Goal: Information Seeking & Learning: Learn about a topic

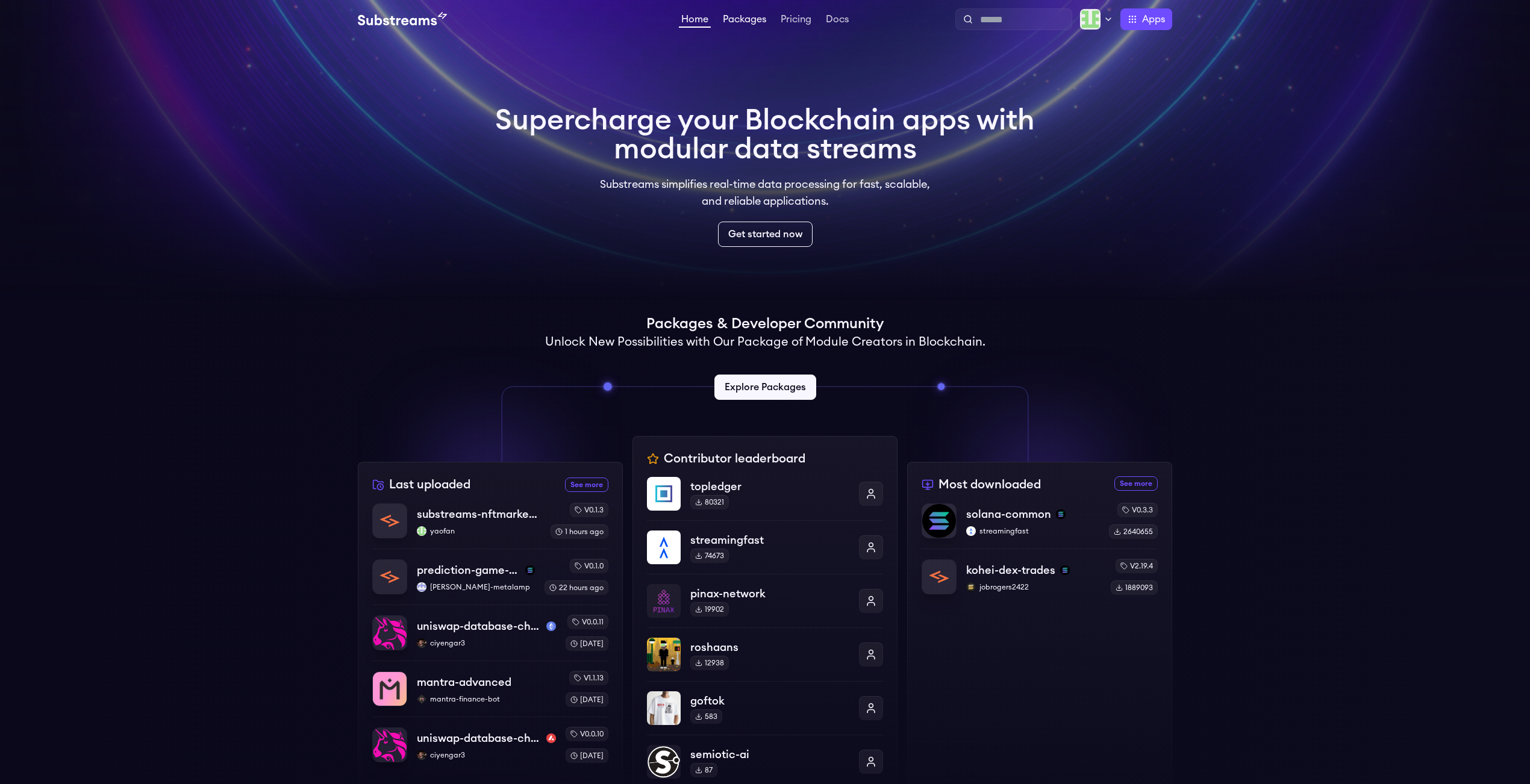
click at [740, 18] on link "Packages" at bounding box center [745, 20] width 48 height 12
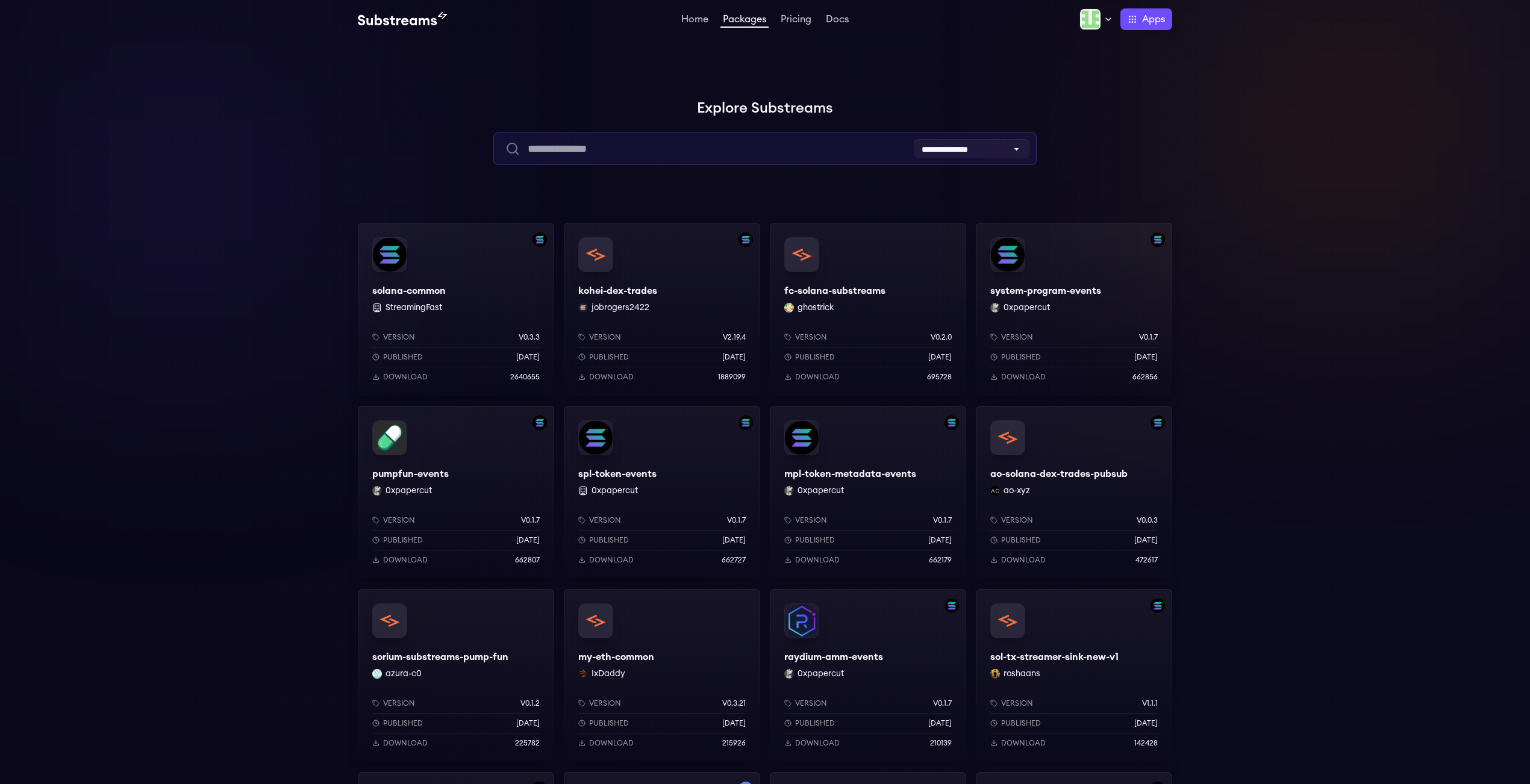
click at [698, 150] on input "text" at bounding box center [765, 148] width 543 height 32
paste input "**********"
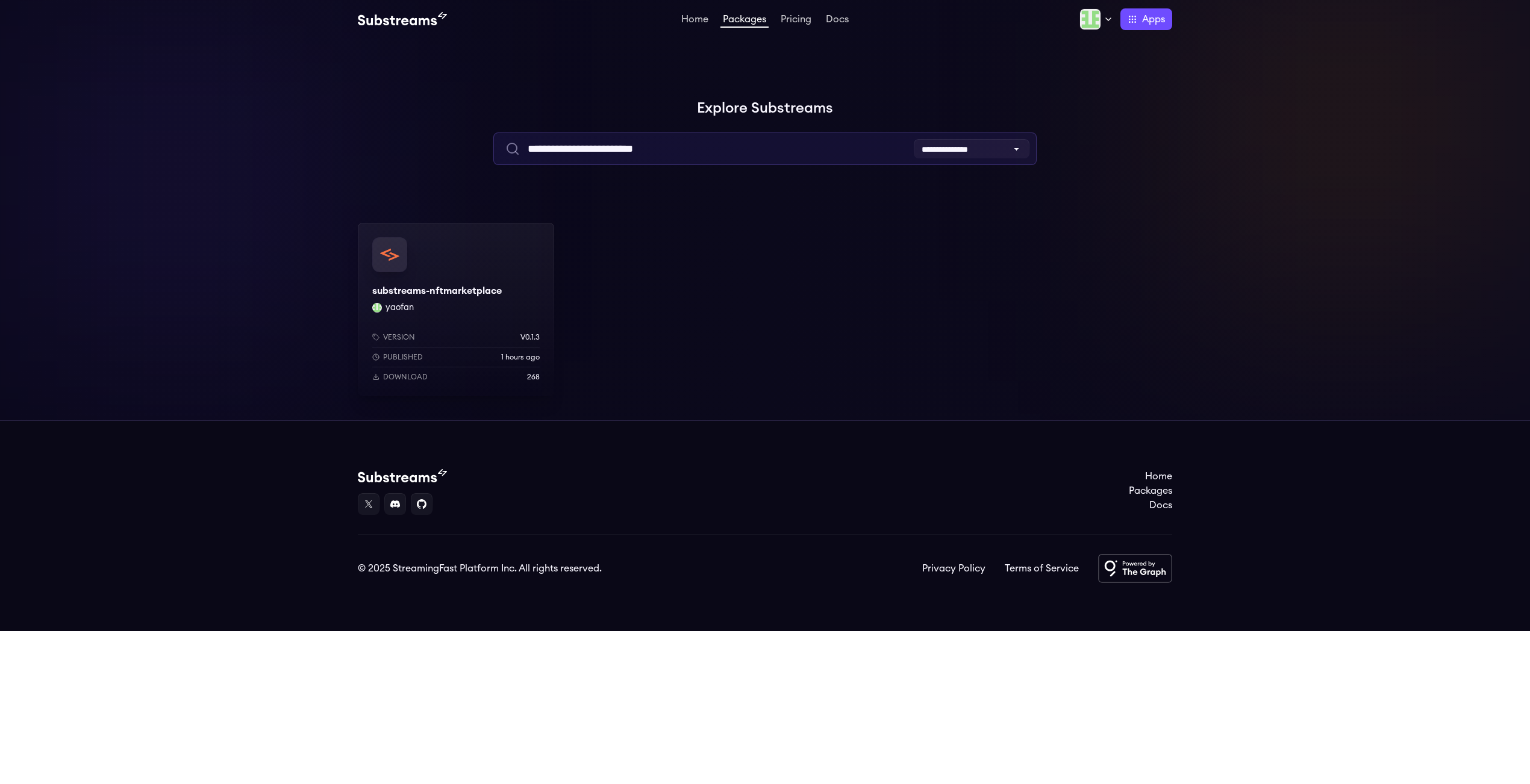
type input "**********"
click at [473, 313] on div "Version v0.1.3 Published 1 hours ago Download 268" at bounding box center [456, 354] width 196 height 83
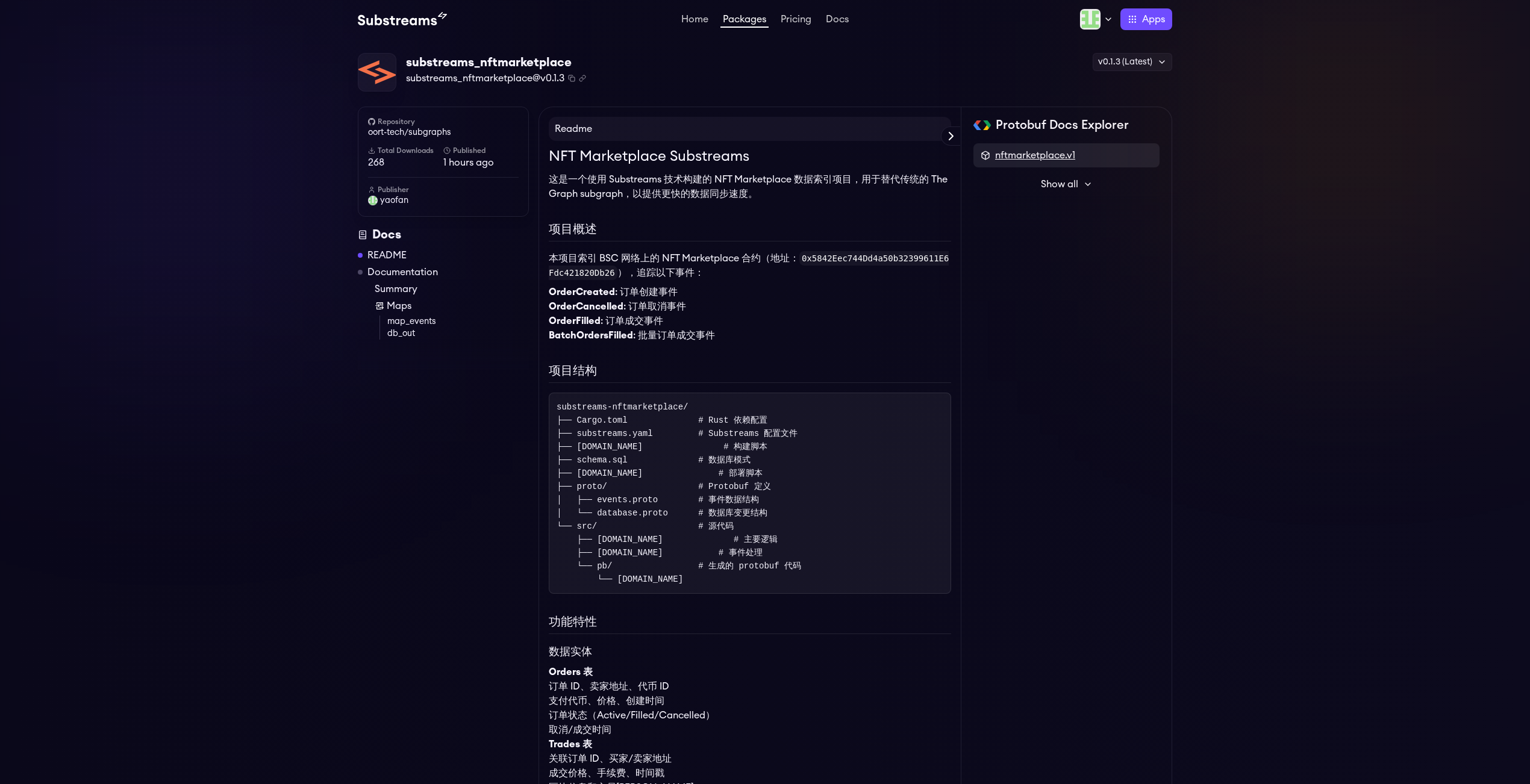
click at [1063, 156] on span "nftmarketplace.v1" at bounding box center [1035, 156] width 80 height 15
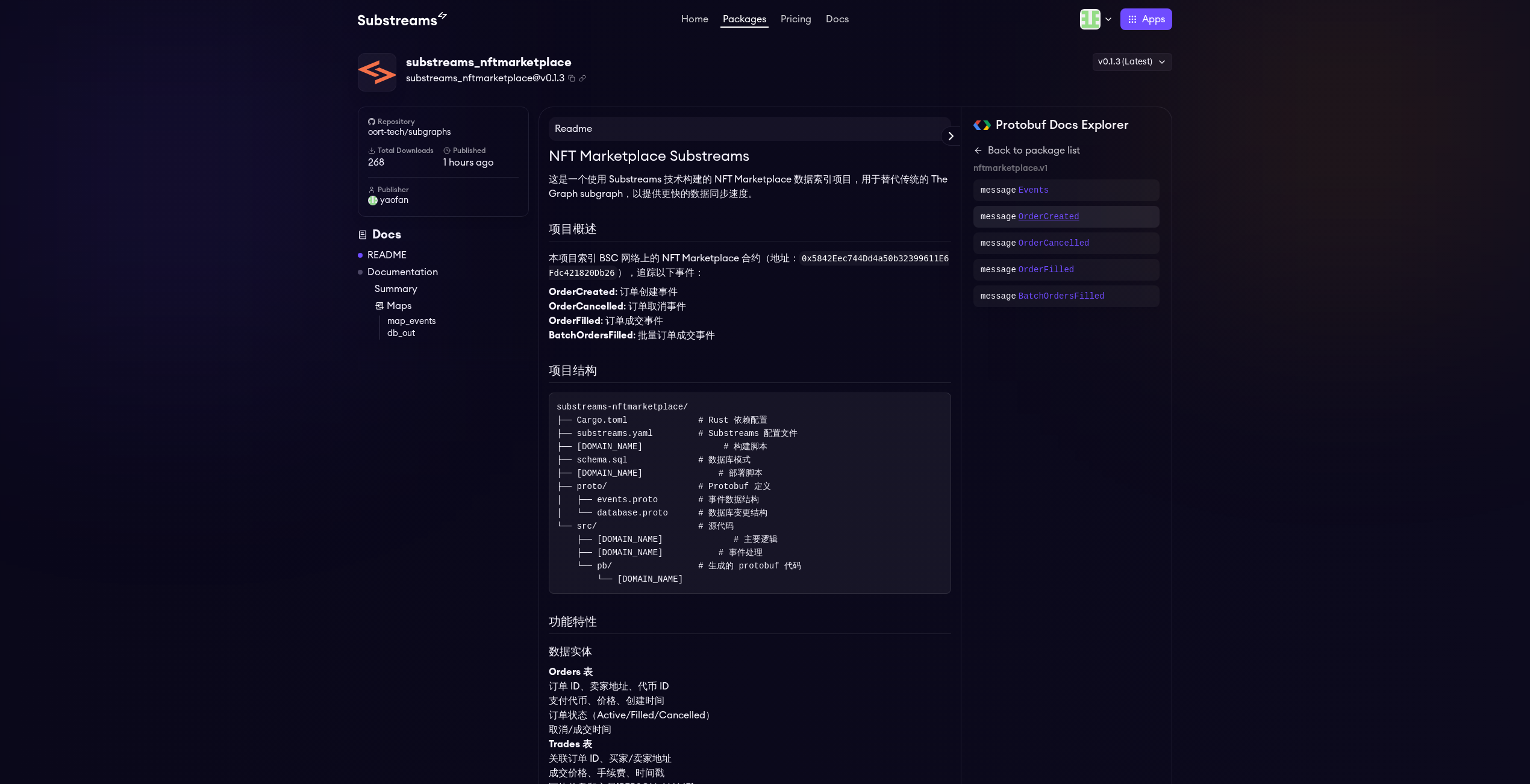
click at [1059, 218] on p "OrderCreated" at bounding box center [1049, 216] width 61 height 12
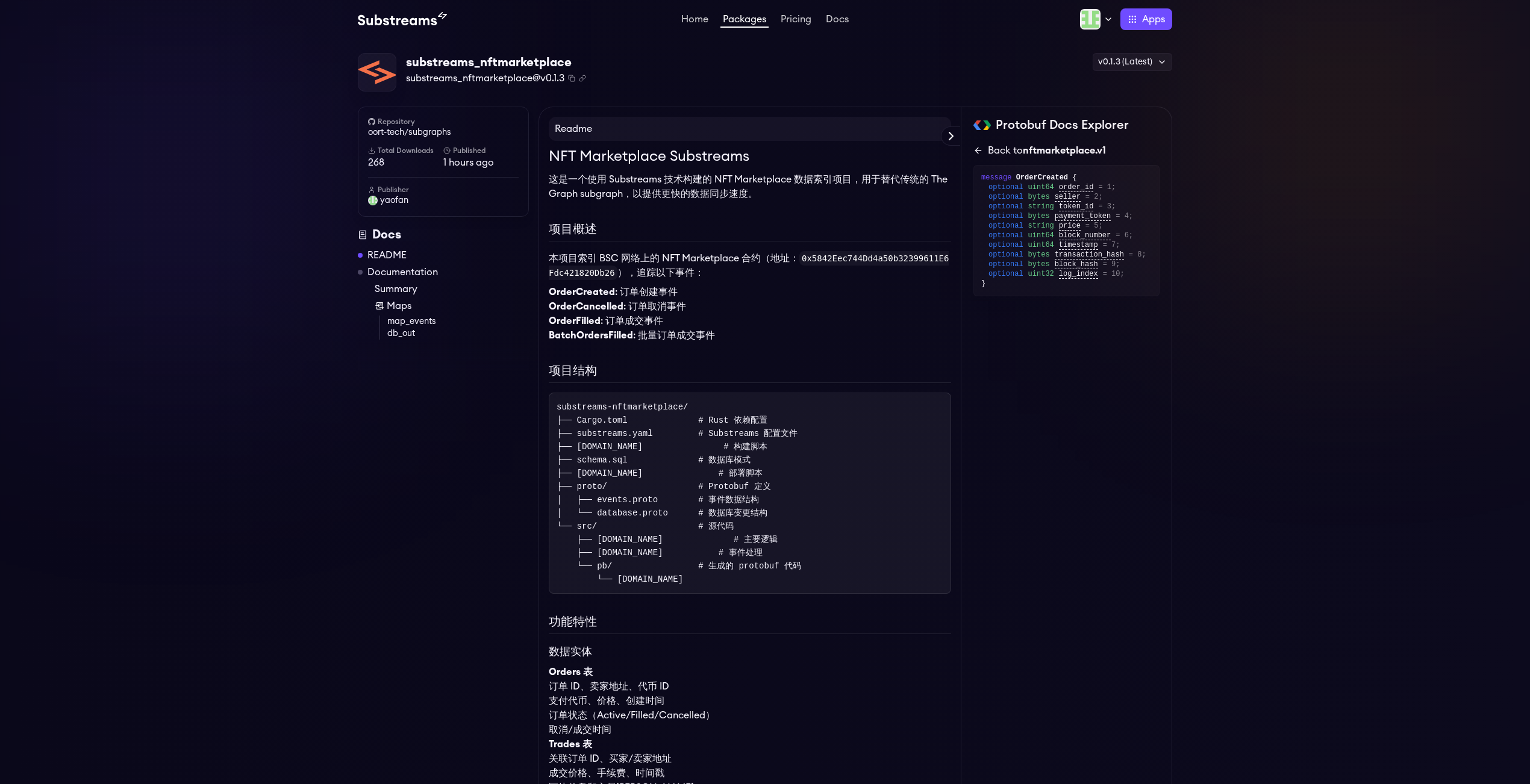
click at [977, 151] on icon at bounding box center [976, 150] width 3 height 6
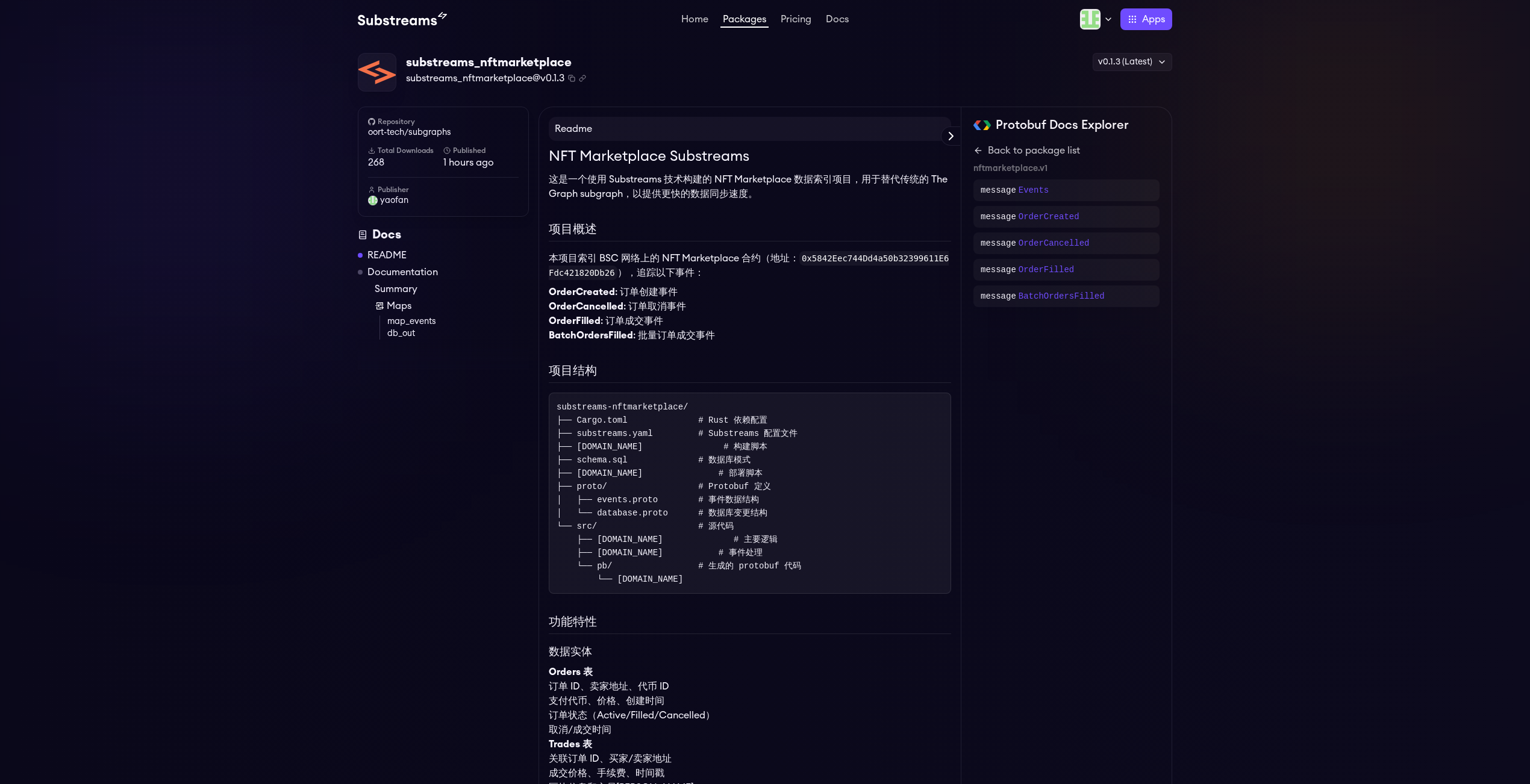
click at [977, 151] on icon at bounding box center [976, 150] width 3 height 6
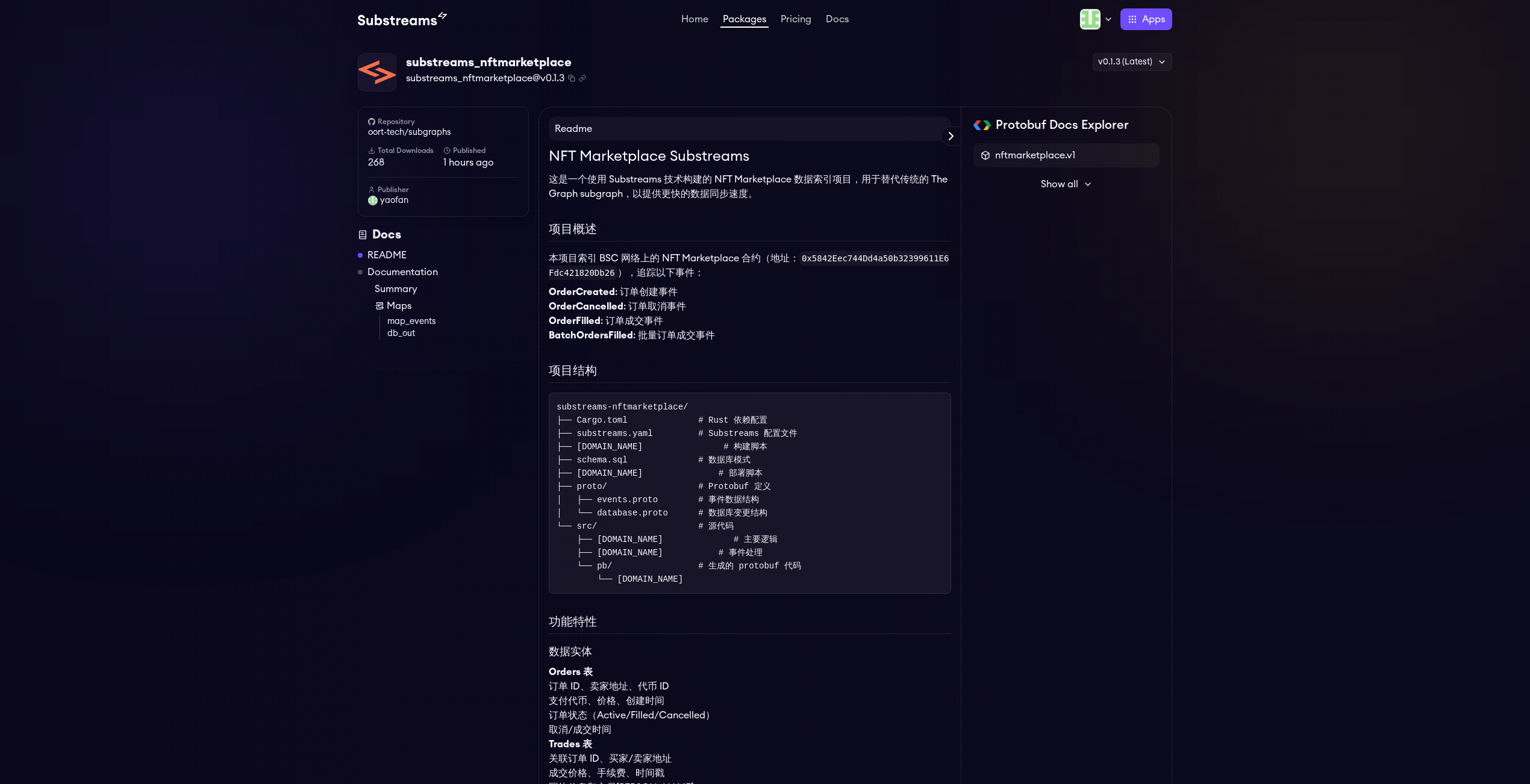
click at [1084, 182] on icon at bounding box center [1088, 184] width 9 height 9
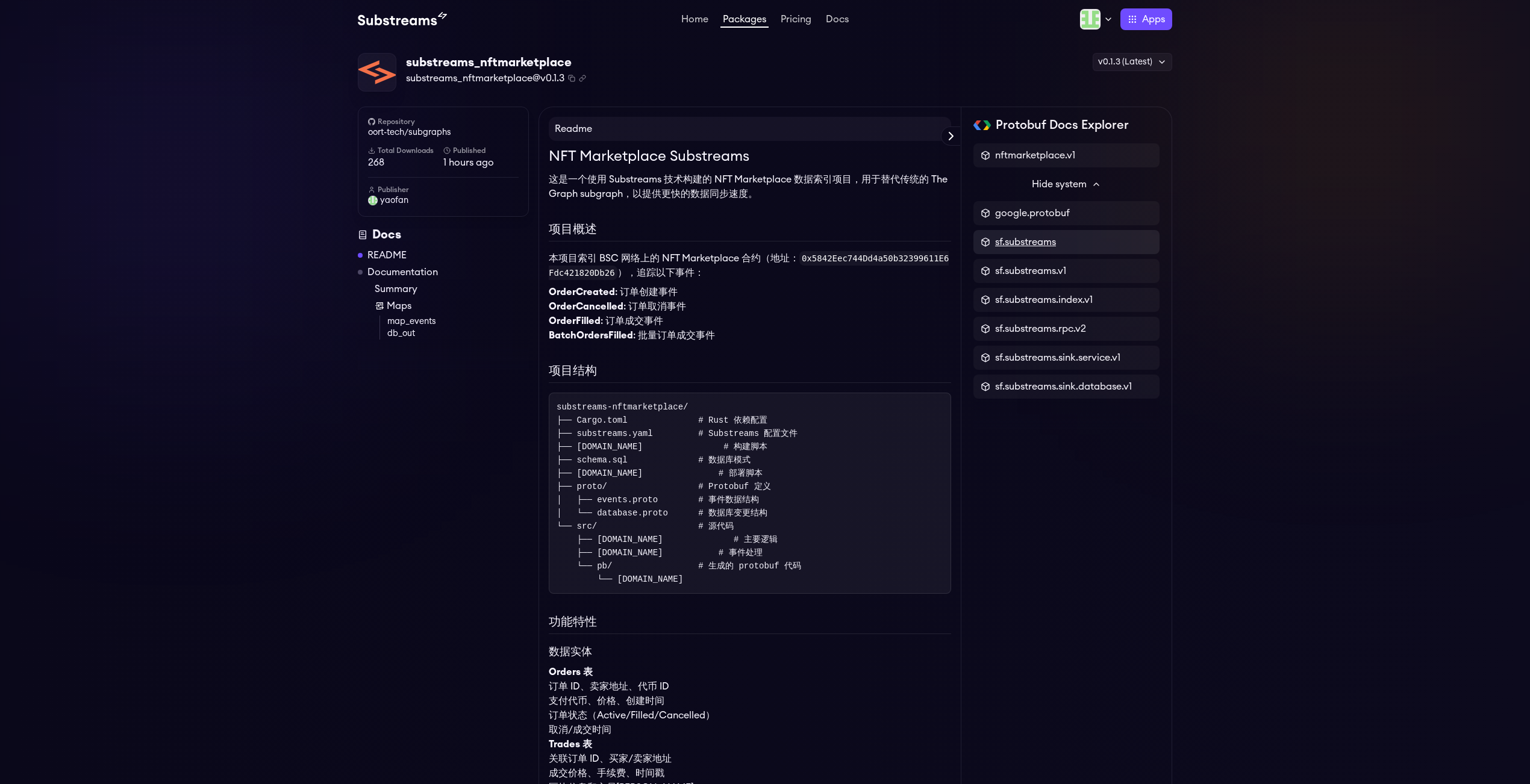
click at [1043, 241] on span "sf.substreams" at bounding box center [1026, 242] width 61 height 15
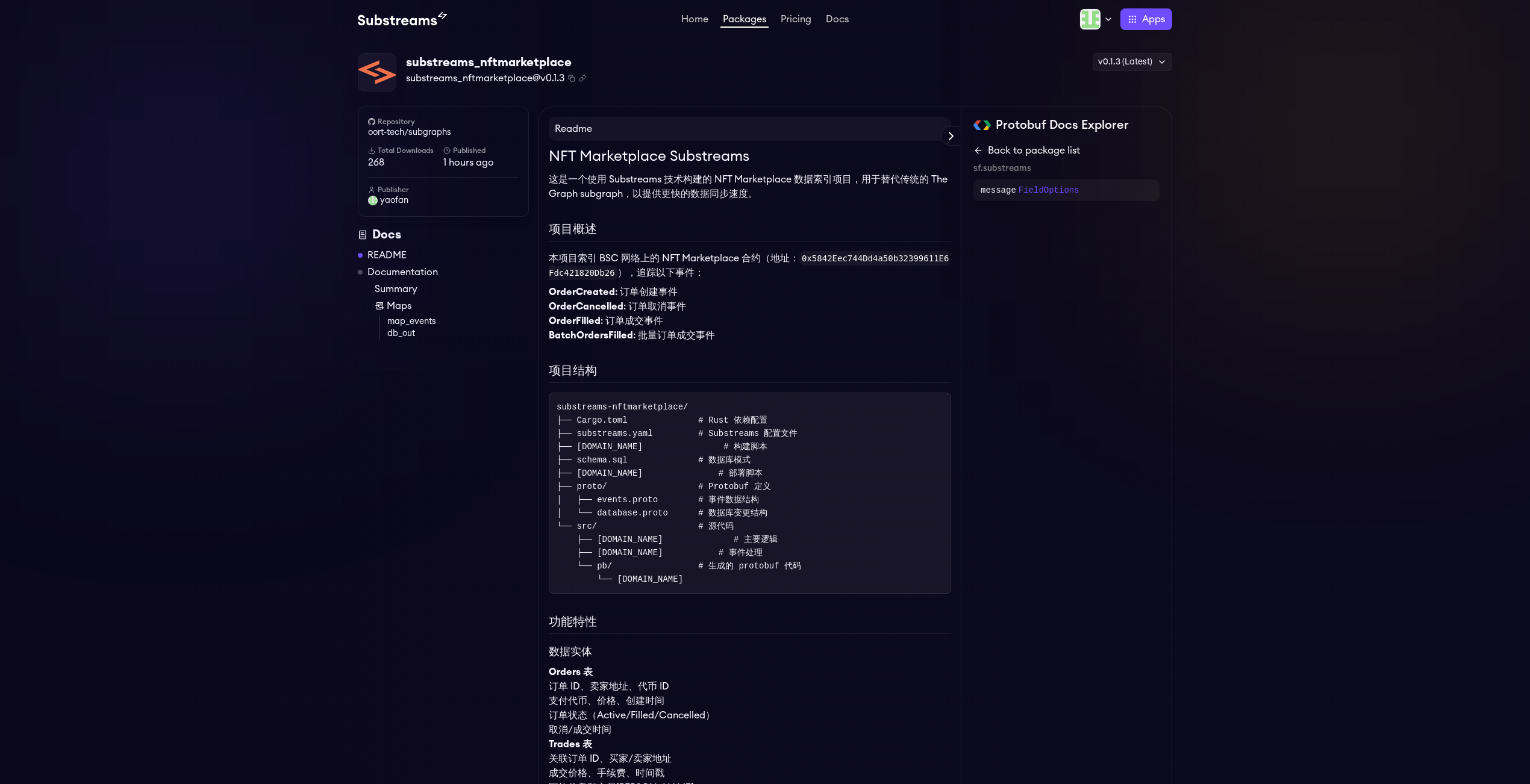
click at [976, 145] on link "Back to package list" at bounding box center [1066, 151] width 186 height 15
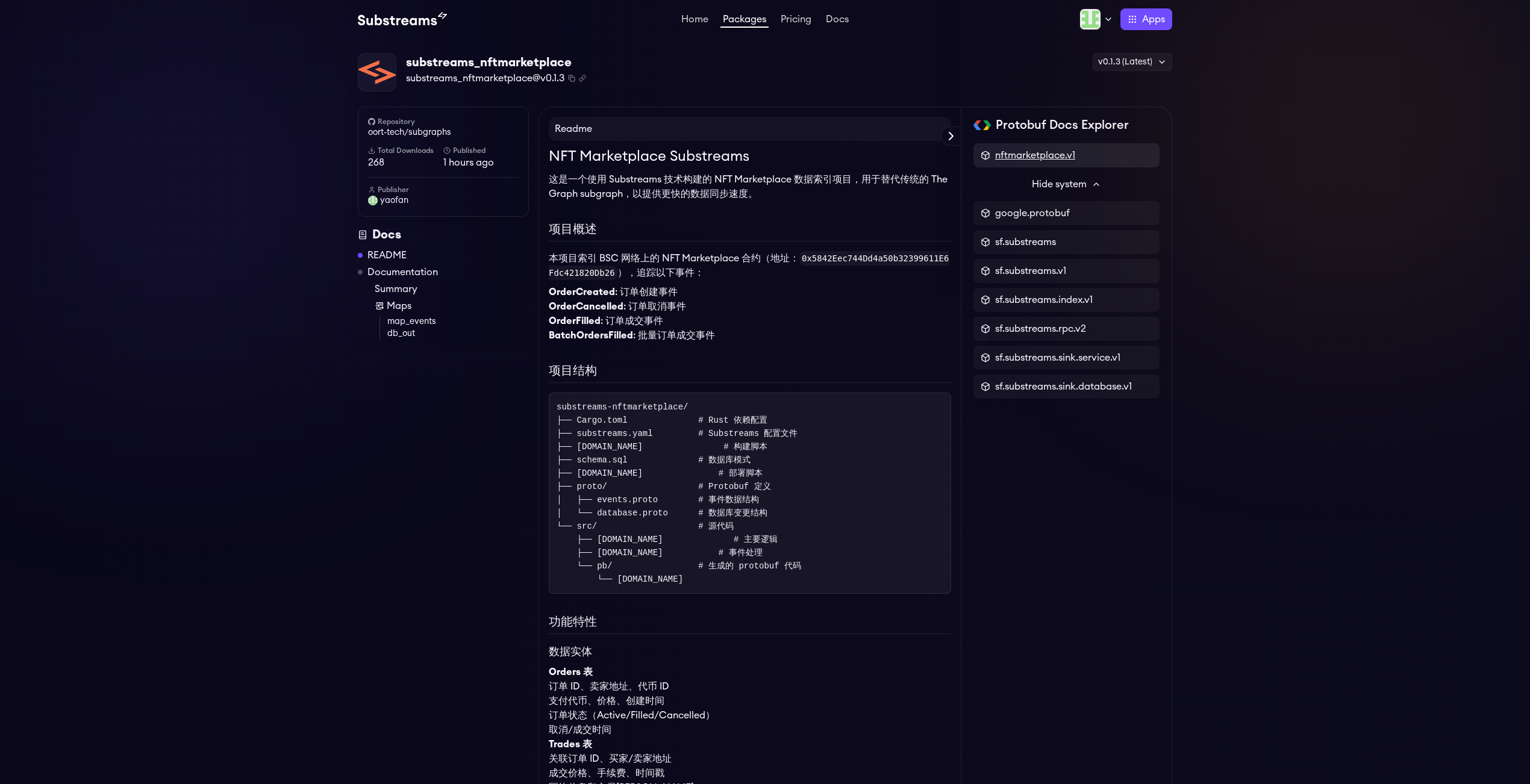
click at [1043, 160] on span "nftmarketplace.v1" at bounding box center [1035, 156] width 80 height 15
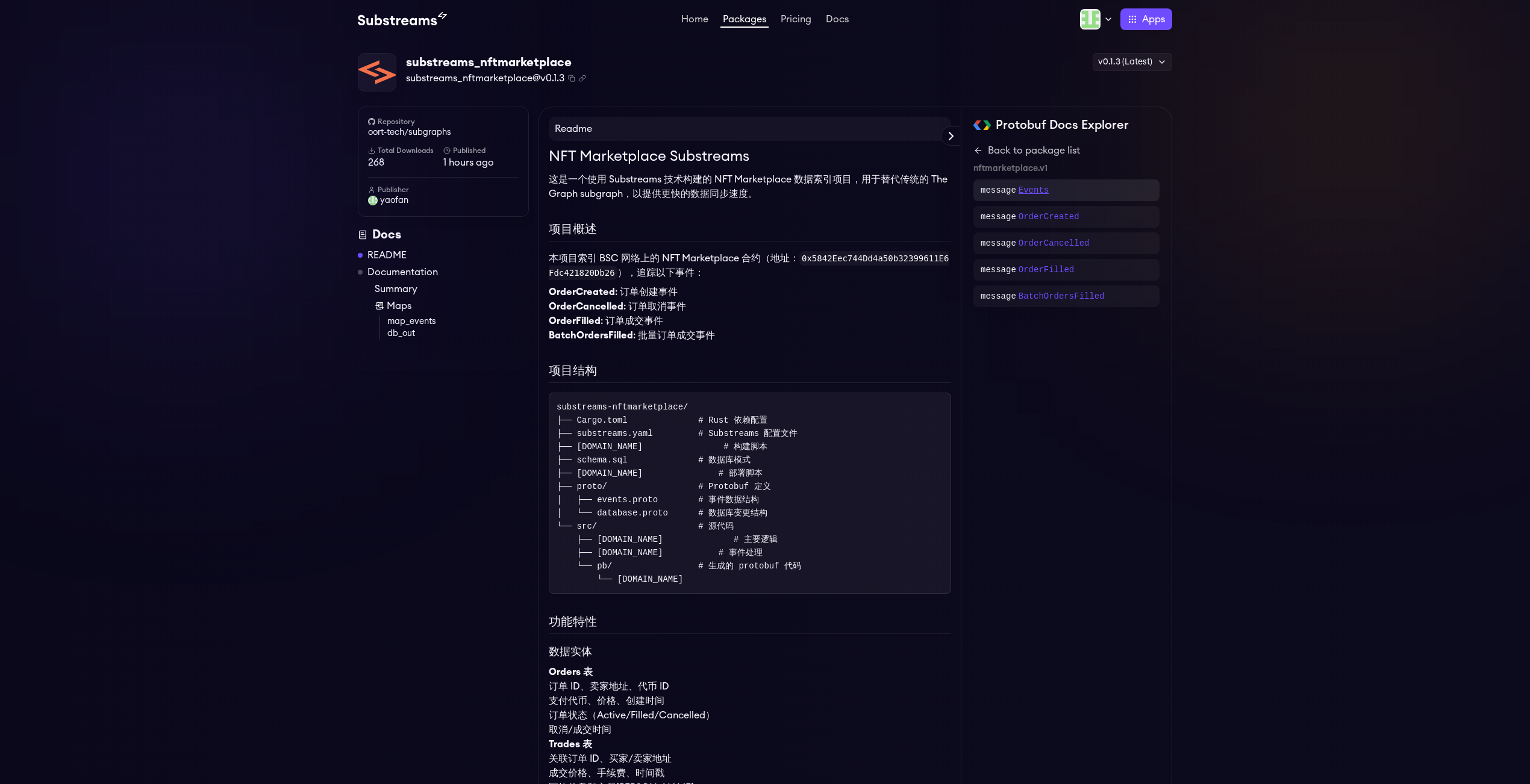
click at [1039, 187] on p "Events" at bounding box center [1033, 190] width 30 height 12
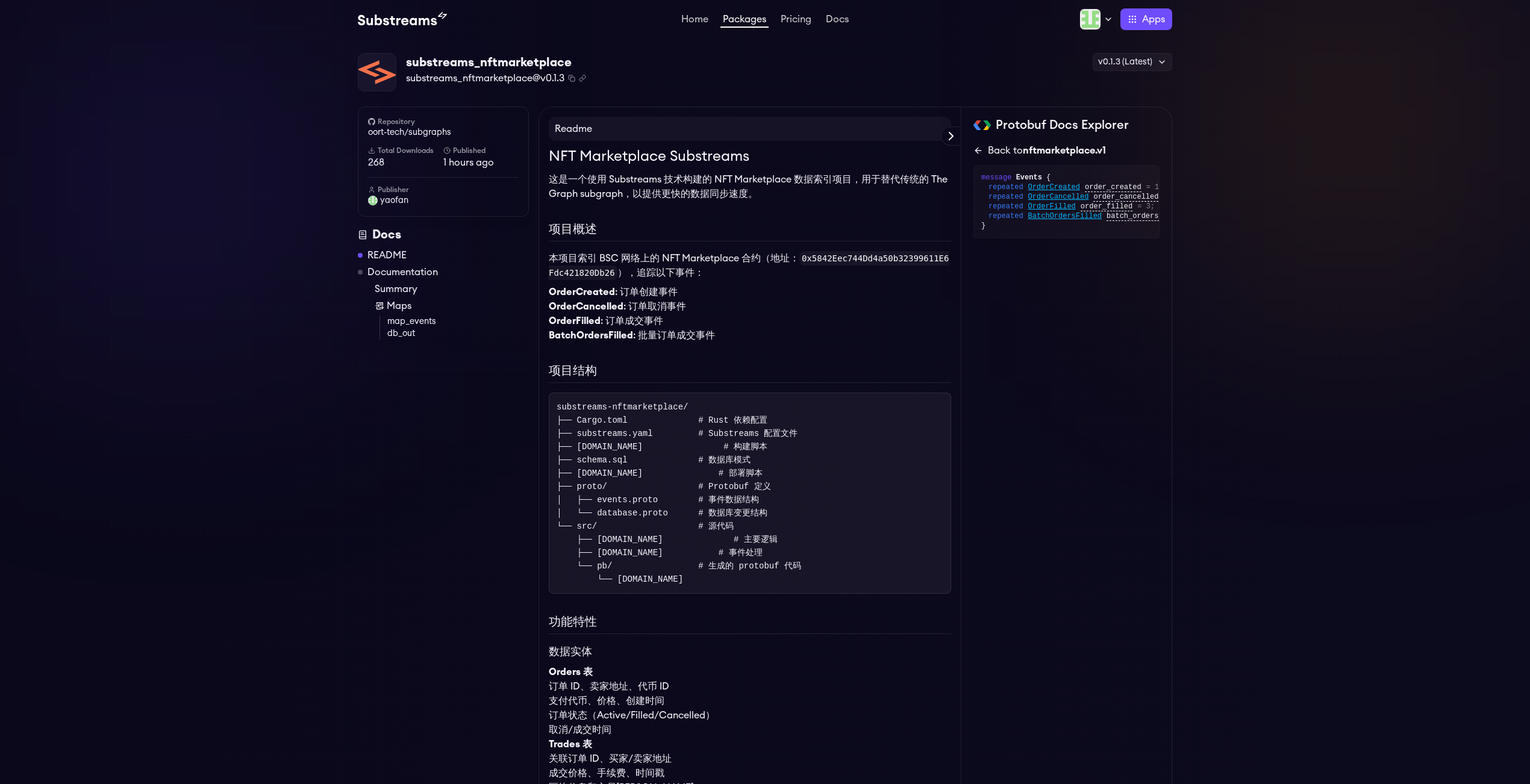
click at [976, 144] on link "Back to nftmarketplace.v1" at bounding box center [1066, 151] width 186 height 15
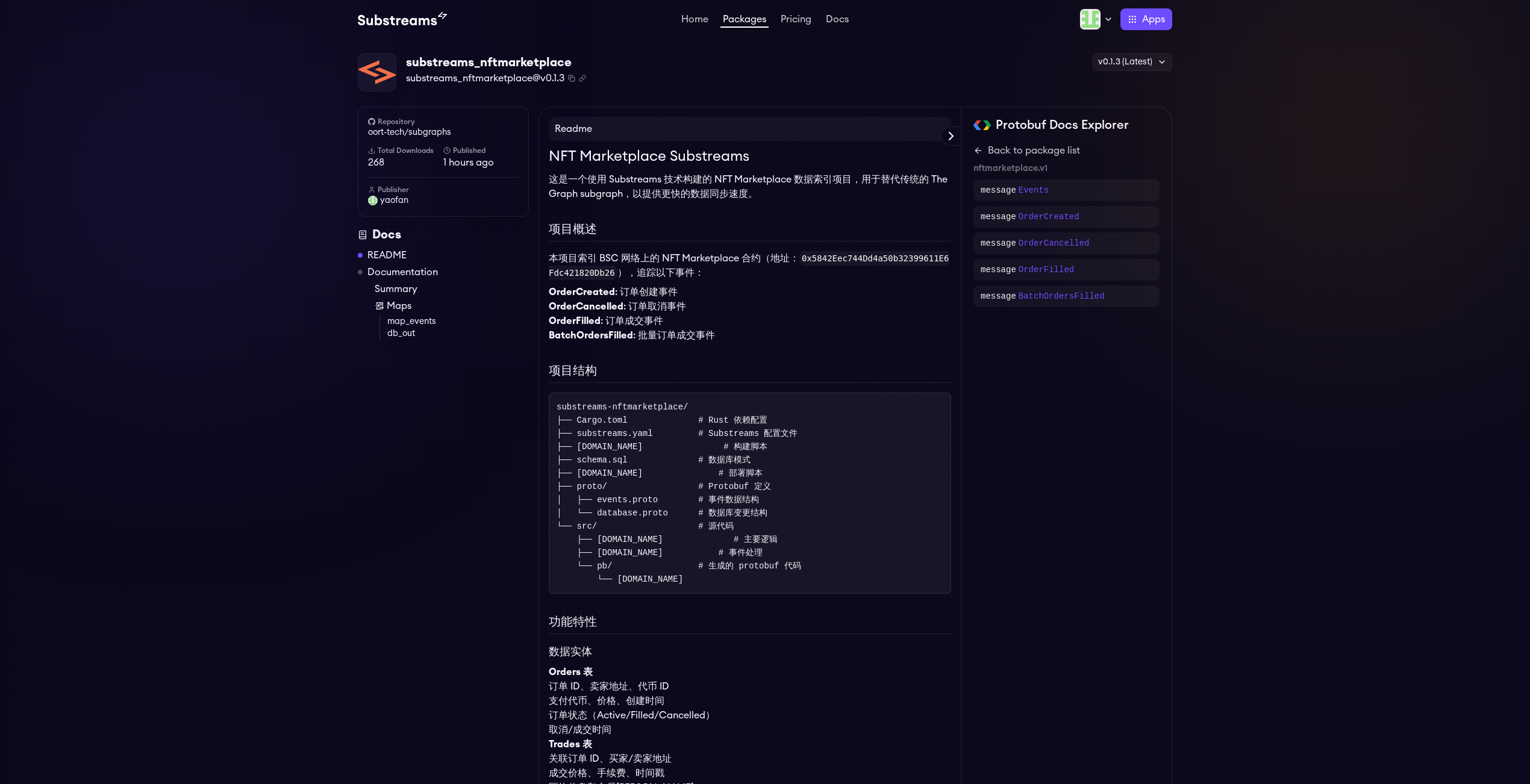
click at [771, 239] on h2 "项目概述" at bounding box center [749, 230] width 402 height 21
click at [761, 367] on h2 "项目结构" at bounding box center [749, 372] width 402 height 21
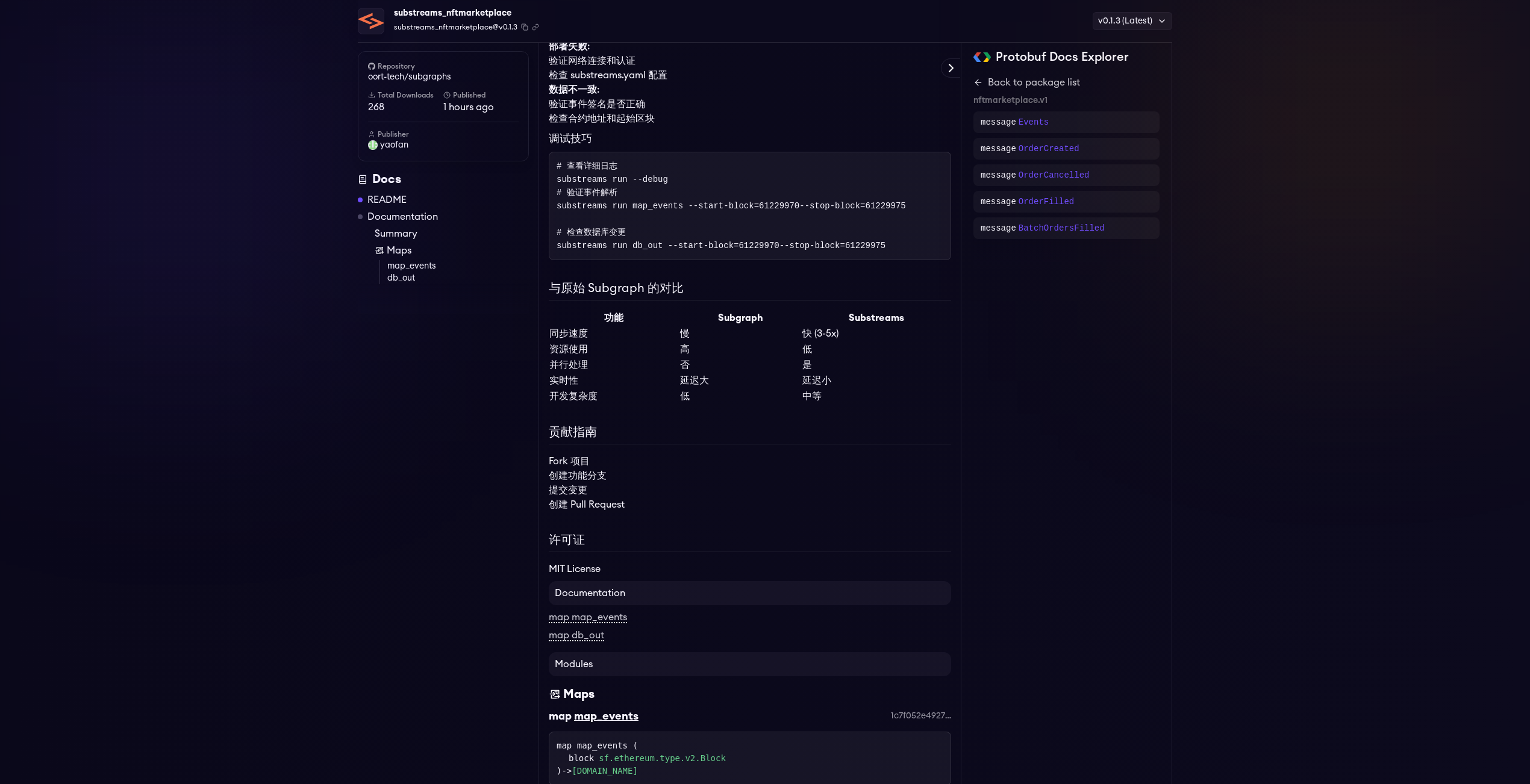
scroll to position [2492, 0]
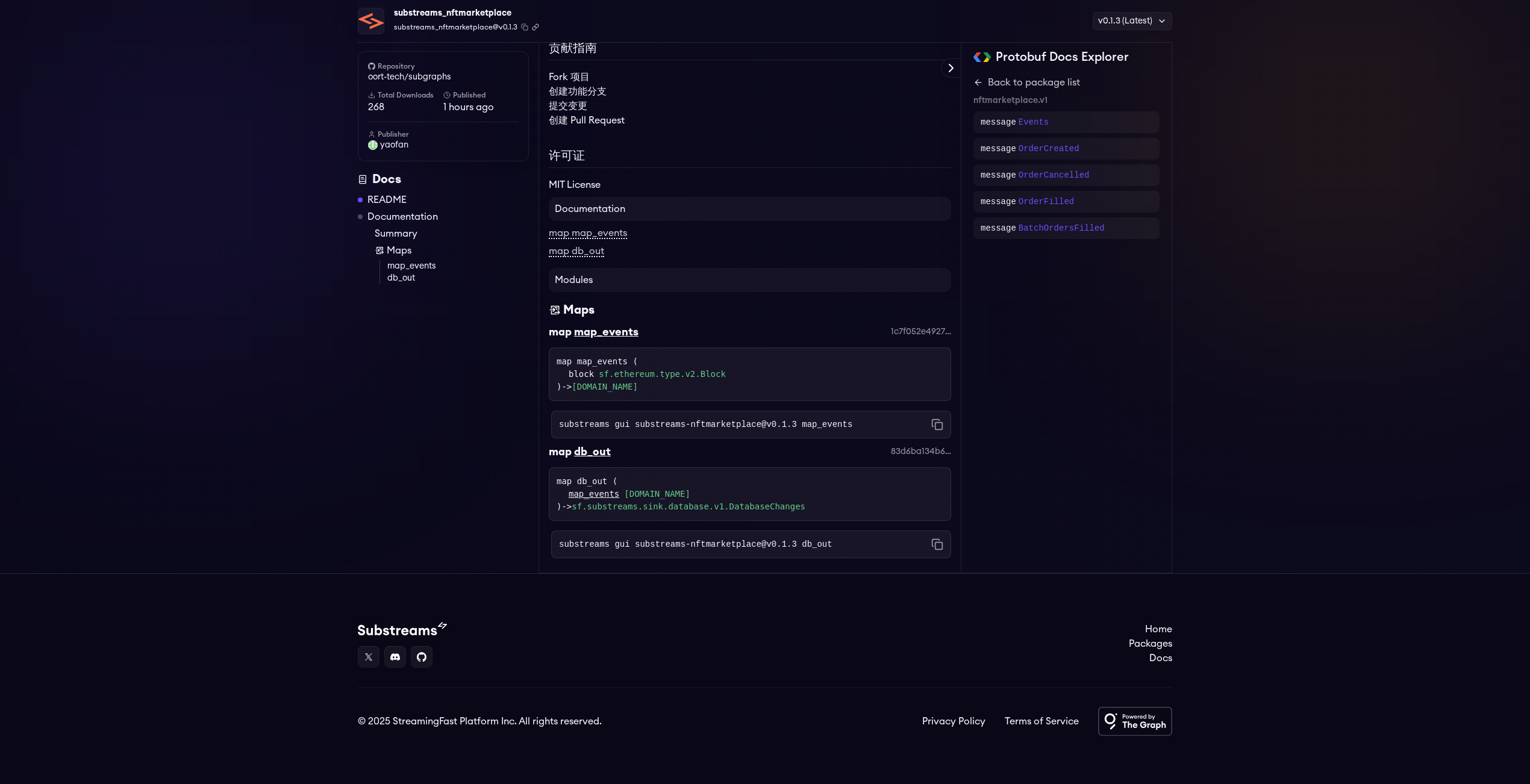
click at [534, 25] on icon "Copy .spkg link to clipboard" at bounding box center [536, 28] width 7 height 7
click at [405, 278] on link "db_out" at bounding box center [458, 278] width 142 height 12
click at [638, 387] on link "nftmarketplace.v1.Events" at bounding box center [605, 386] width 66 height 9
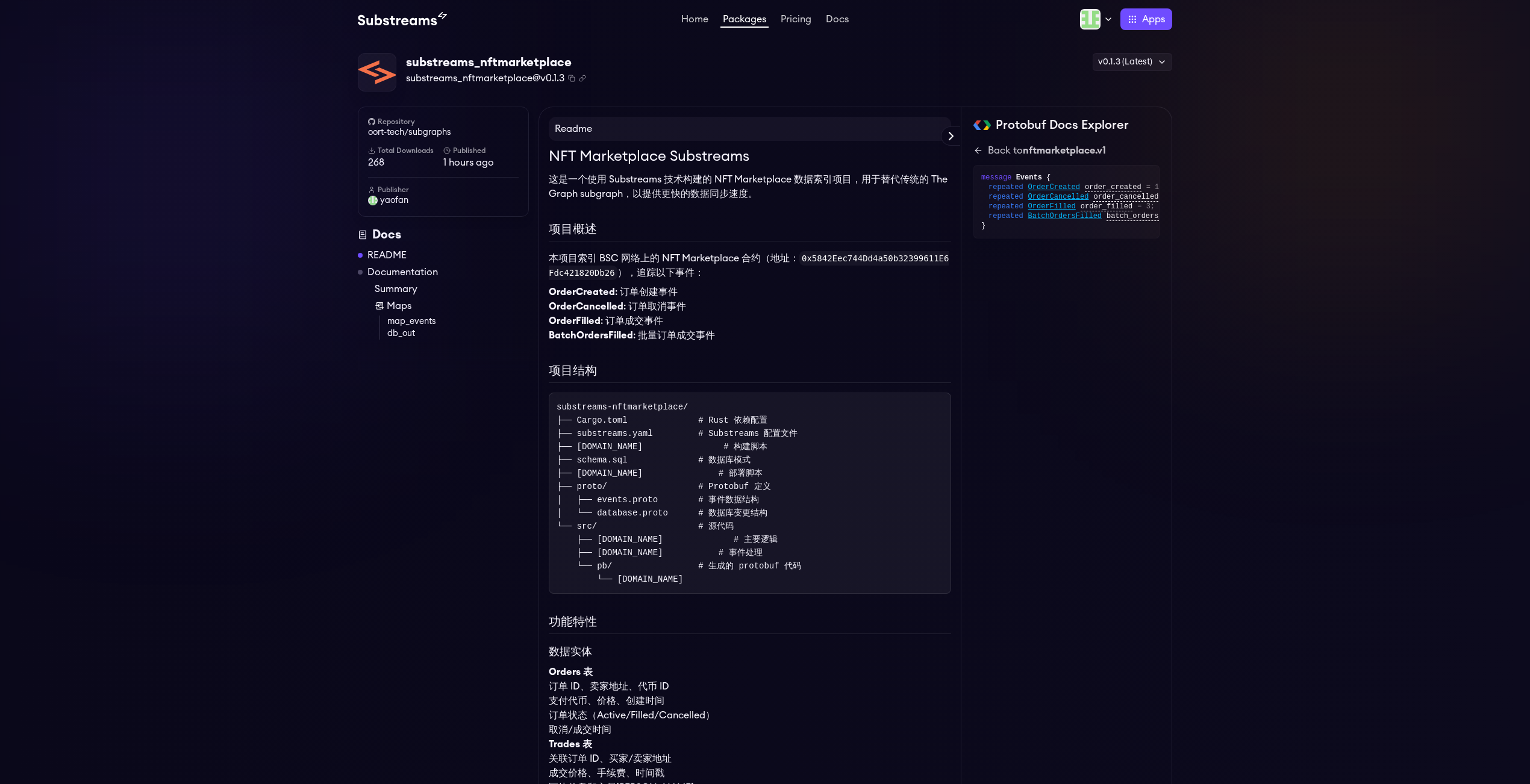
click at [407, 336] on link "db_out" at bounding box center [458, 333] width 142 height 12
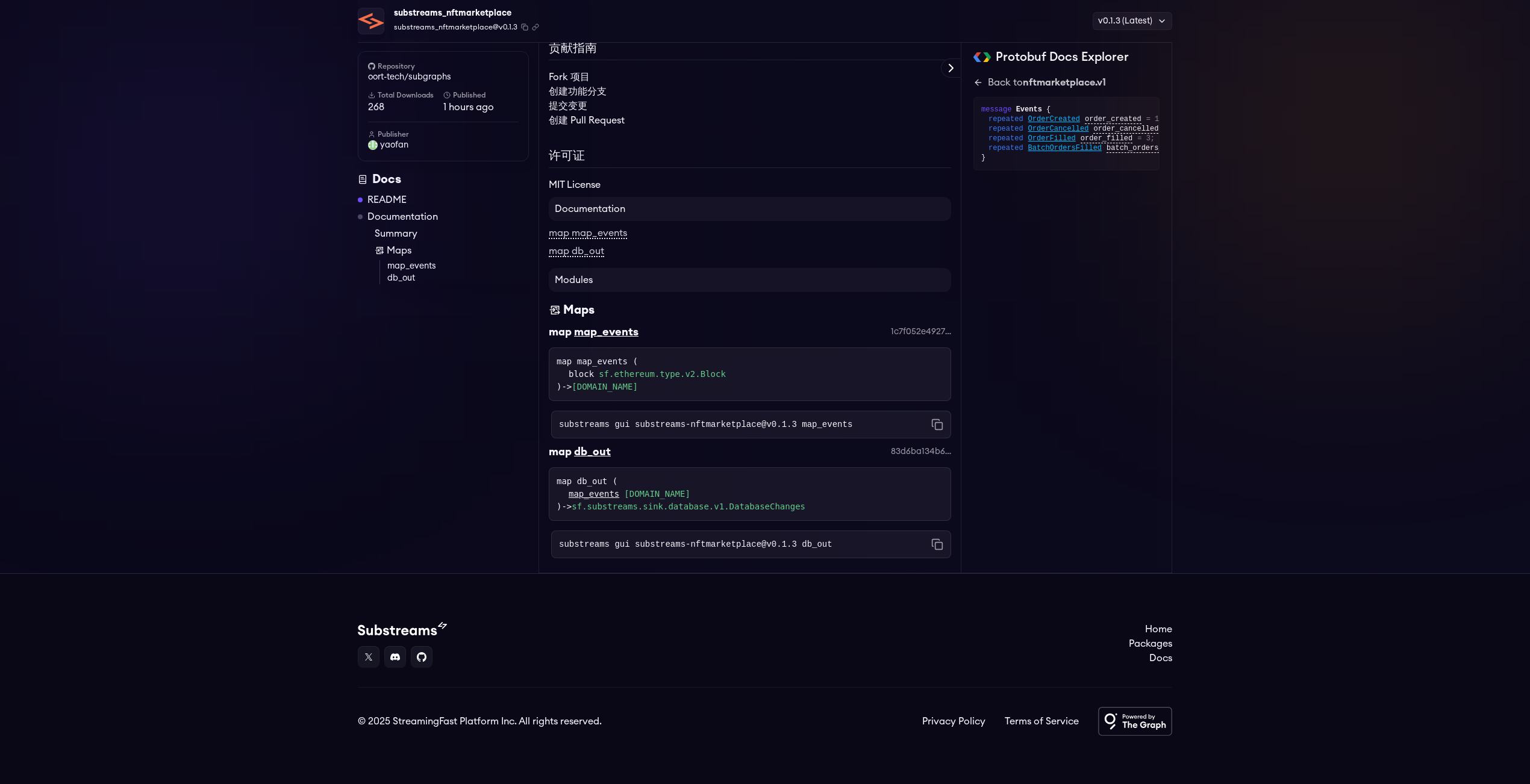
scroll to position [2646, 0]
click at [700, 508] on link "sf.substreams.sink.database.v1.DatabaseChanges" at bounding box center [689, 506] width 234 height 9
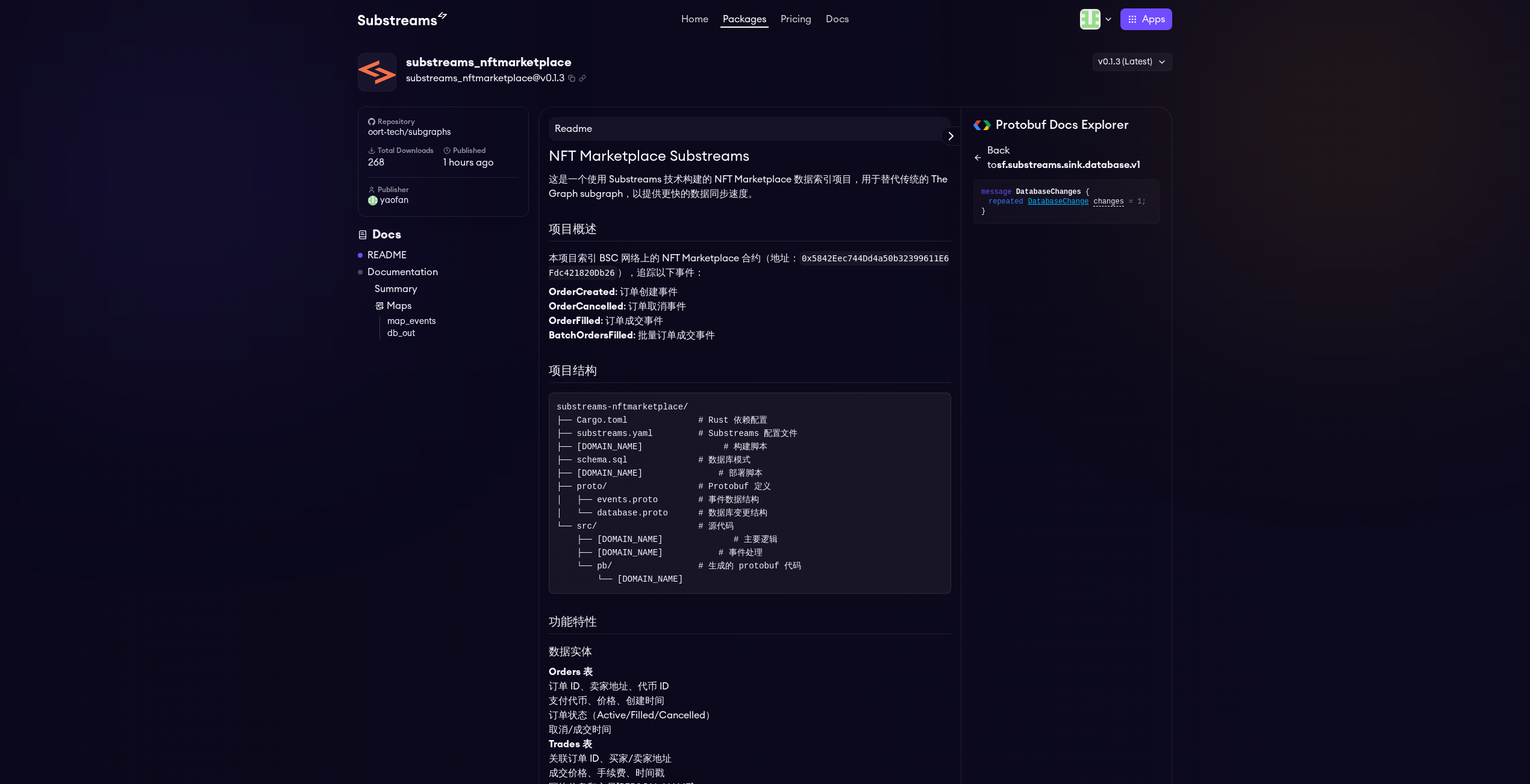
click at [979, 155] on icon at bounding box center [978, 157] width 9 height 9
click at [979, 155] on icon at bounding box center [978, 150] width 9 height 9
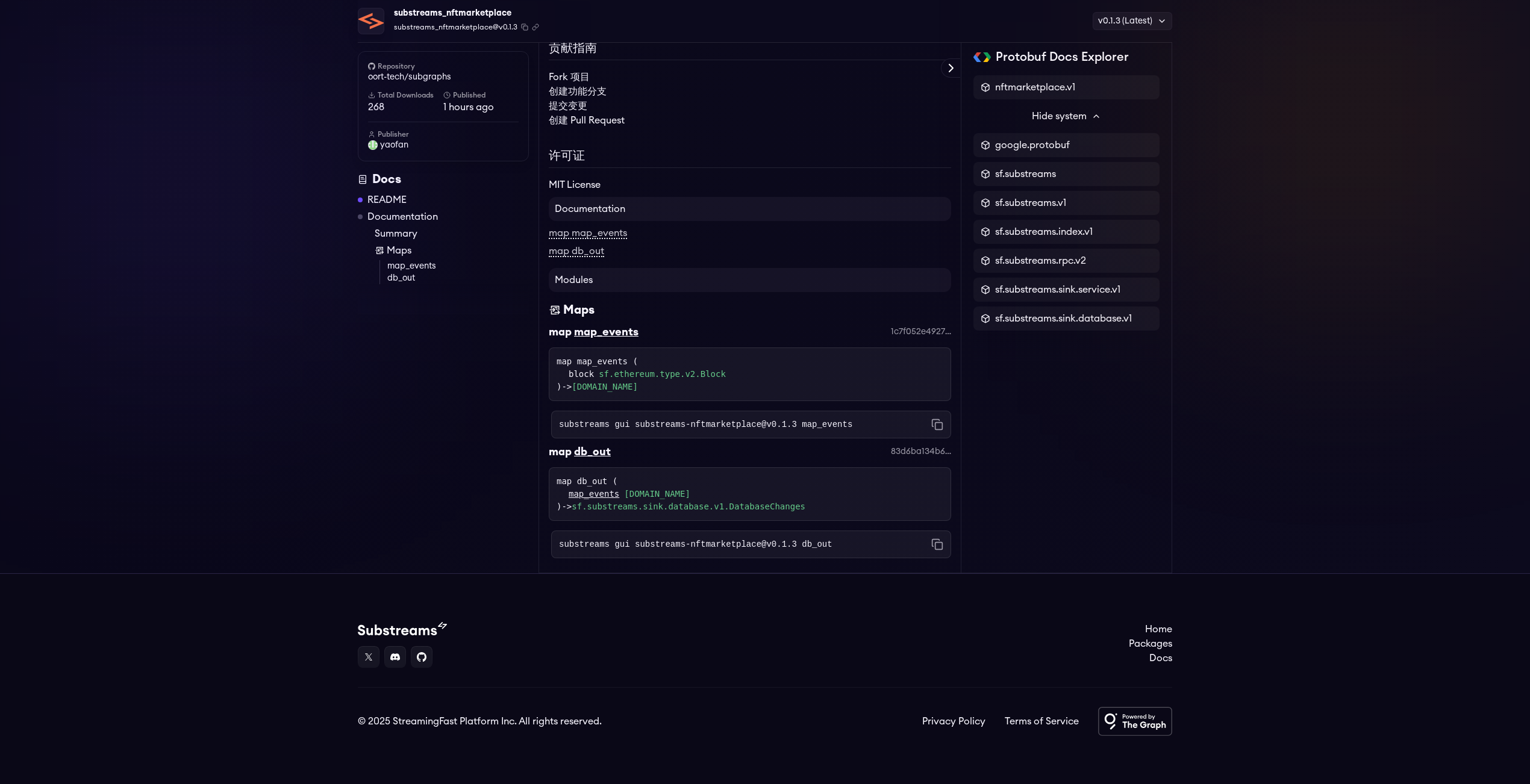
scroll to position [2650, 0]
click at [533, 24] on icon "Copy .spkg link to clipboard" at bounding box center [536, 28] width 7 height 7
click at [536, 26] on div "substreams_nftmarketplace substreams_nftmarketplace@v0.1.3 Copied! Copied! v0.1…" at bounding box center [765, 21] width 815 height 42
click at [532, 26] on icon "Copy .spkg link to clipboard" at bounding box center [534, 28] width 4 height 4
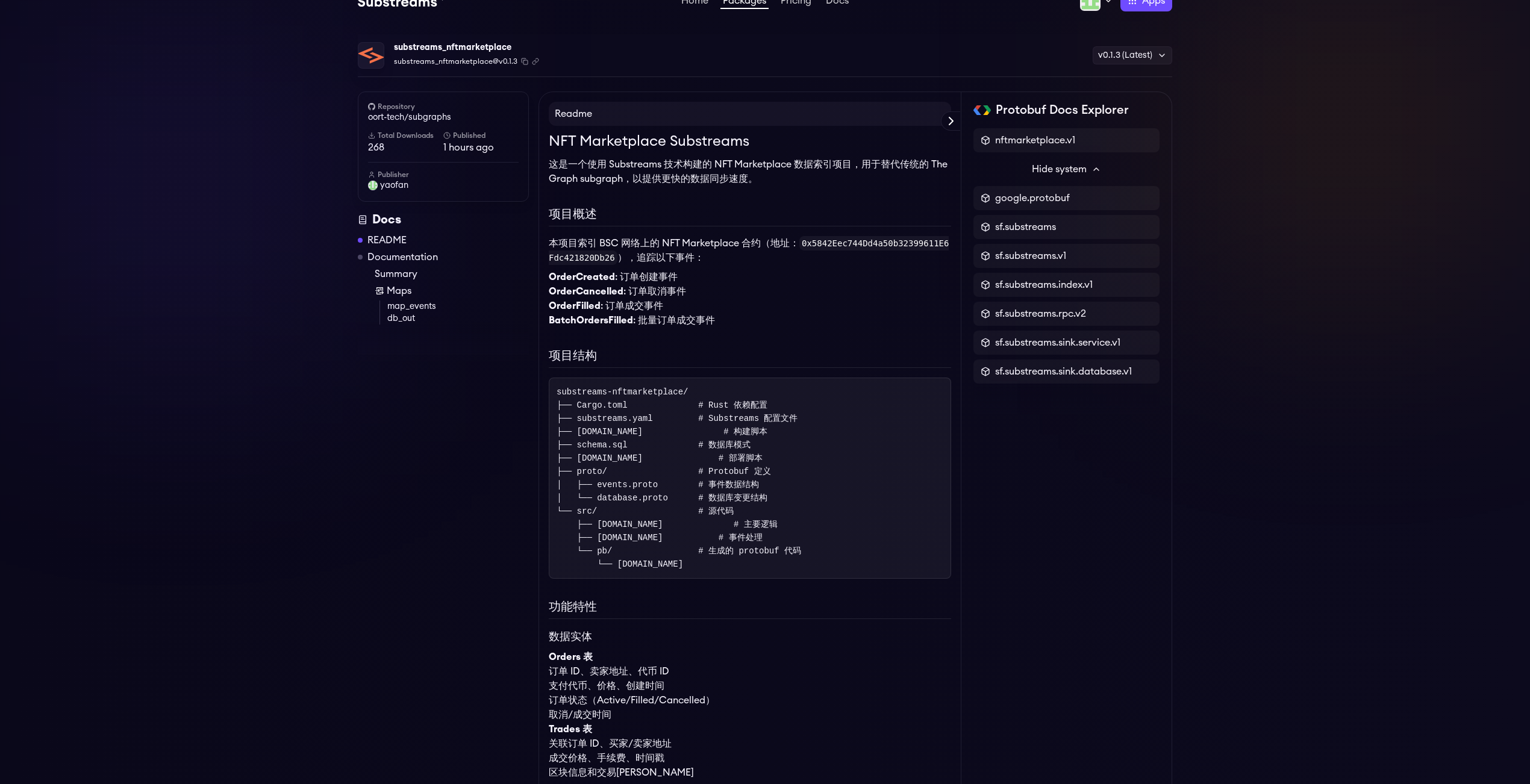
scroll to position [0, 0]
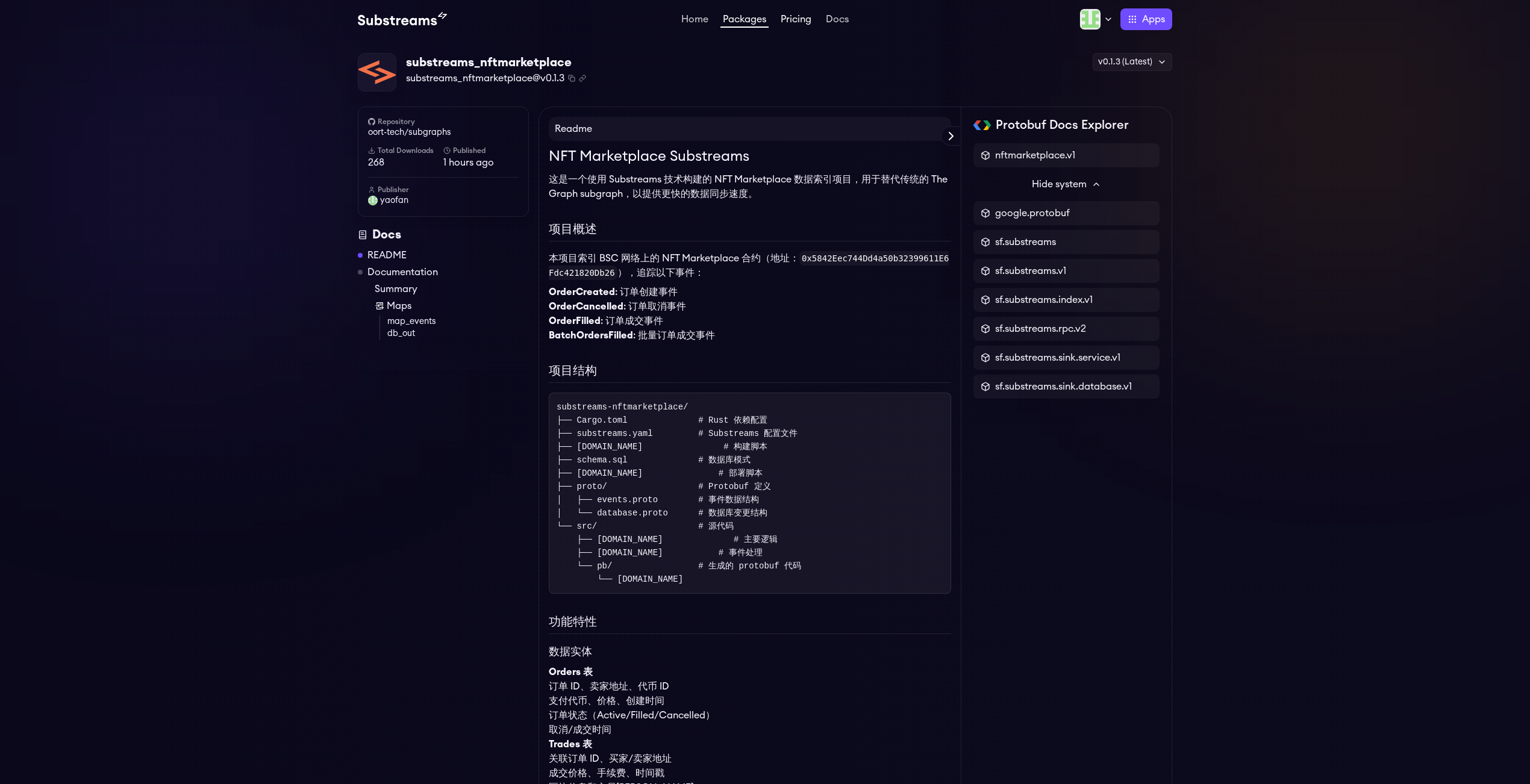
click at [792, 18] on link "Pricing" at bounding box center [795, 20] width 36 height 12
click at [839, 21] on link "Docs" at bounding box center [837, 20] width 28 height 12
